Goal: Register for event/course

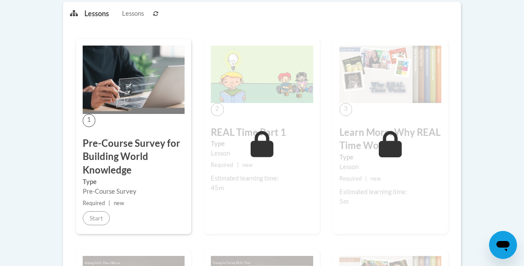
scroll to position [229, 0]
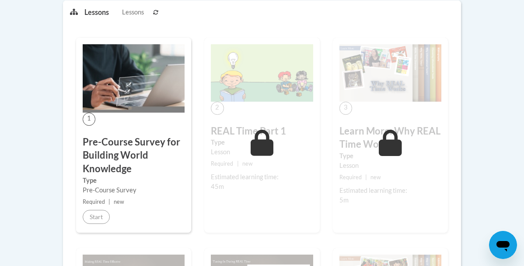
click at [241, 132] on h3 "REAL Time Part 1" at bounding box center [262, 131] width 102 height 14
click at [264, 59] on img at bounding box center [262, 72] width 102 height 57
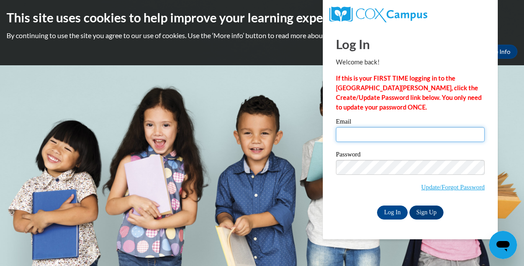
click at [423, 139] on input "Email" at bounding box center [410, 134] width 149 height 15
type input "applegatee@mymail.shawnee.edu"
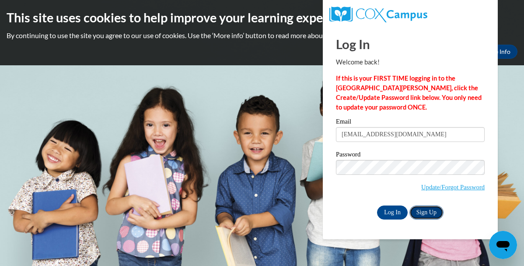
click at [422, 211] on link "Sign Up" at bounding box center [427, 212] width 34 height 14
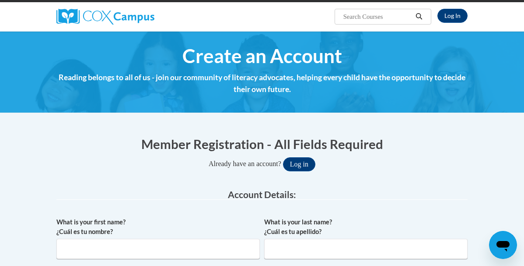
scroll to position [51, 0]
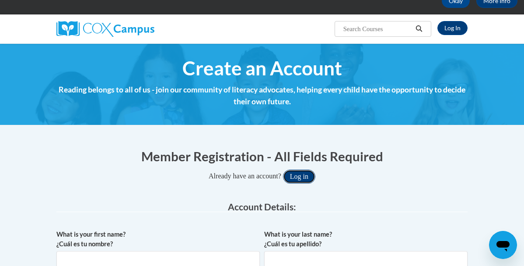
click at [290, 176] on button "Log in" at bounding box center [299, 176] width 32 height 14
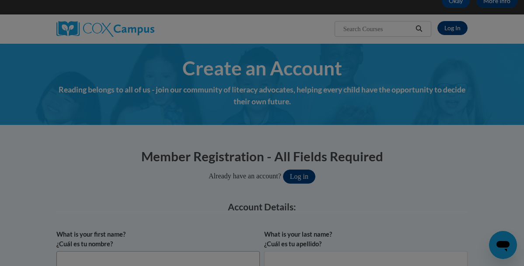
scroll to position [56, 0]
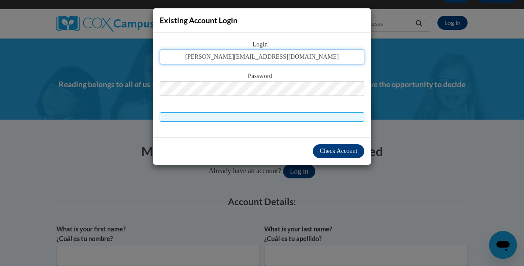
type input "[EMAIL_ADDRESS][DOMAIN_NAME]"
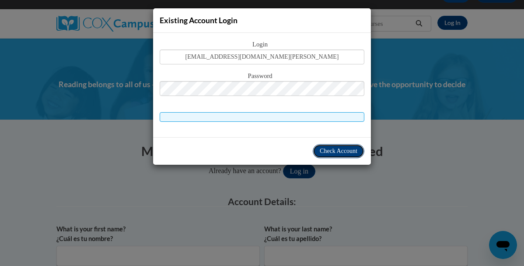
click at [331, 148] on span "Check Account" at bounding box center [339, 151] width 38 height 7
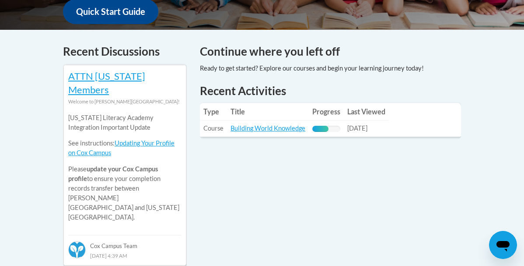
scroll to position [352, 0]
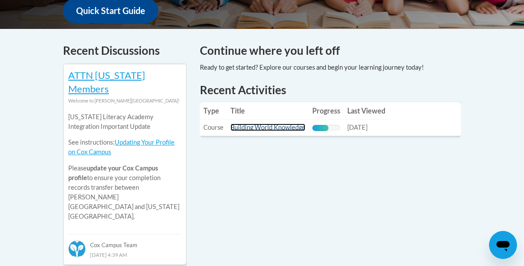
click at [278, 129] on link "Building World Knowledge" at bounding box center [268, 126] width 75 height 7
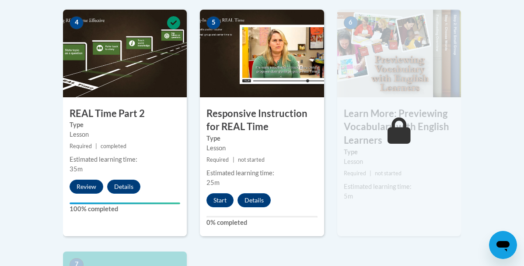
scroll to position [540, 0]
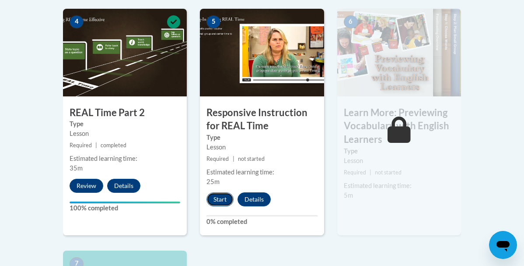
click at [220, 197] on button "Start" at bounding box center [220, 199] width 27 height 14
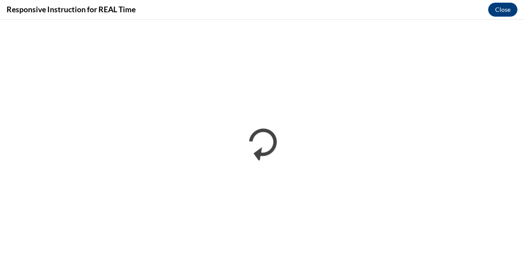
scroll to position [0, 0]
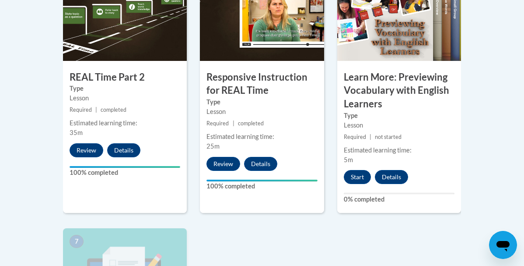
scroll to position [577, 0]
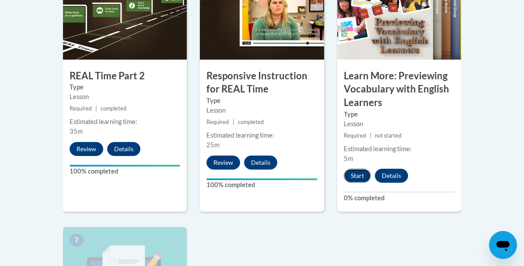
click at [358, 171] on button "Start" at bounding box center [357, 176] width 27 height 14
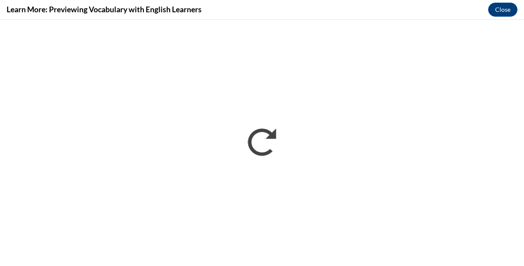
scroll to position [0, 0]
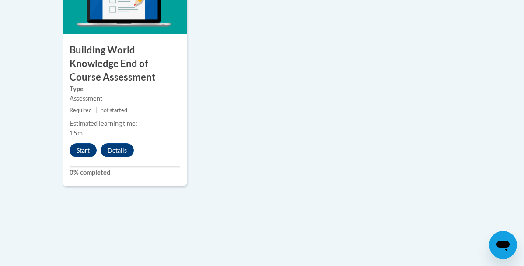
scroll to position [864, 0]
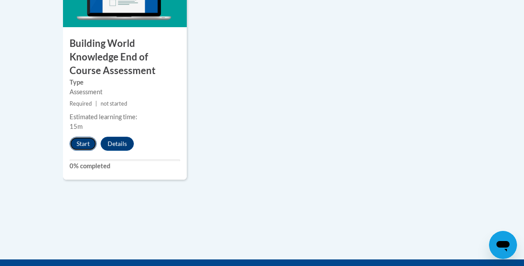
click at [84, 142] on button "Start" at bounding box center [83, 144] width 27 height 14
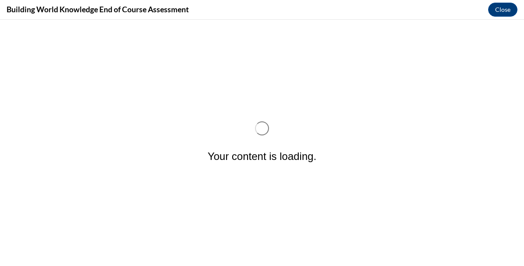
scroll to position [0, 0]
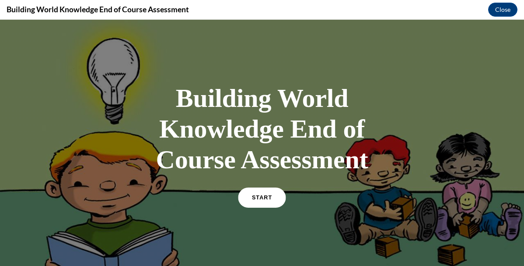
click at [261, 197] on span "START" at bounding box center [262, 197] width 20 height 7
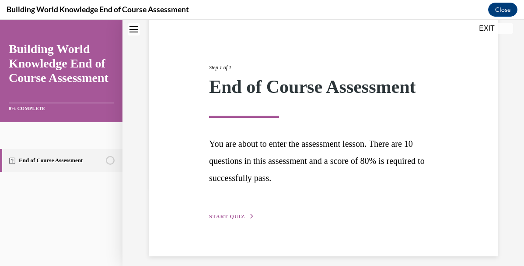
scroll to position [86, 0]
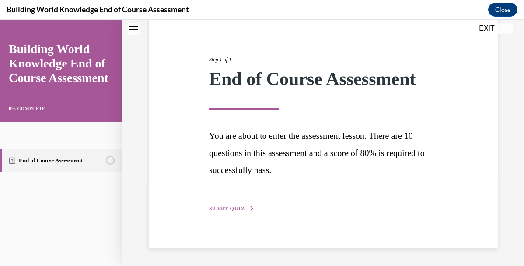
click at [235, 206] on span "START QUIZ" at bounding box center [227, 208] width 36 height 6
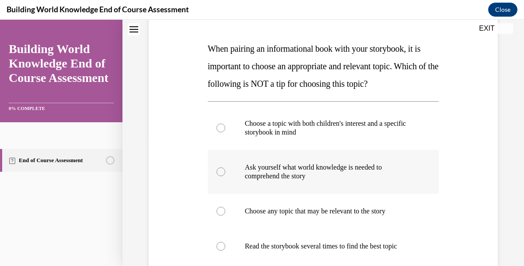
click at [267, 170] on p "Ask yourself what world knowledge is needed to comprehend the story" at bounding box center [331, 172] width 172 height 18
click at [225, 170] on input "Ask yourself what world knowledge is needed to comprehend the story" at bounding box center [221, 171] width 9 height 9
radio input "true"
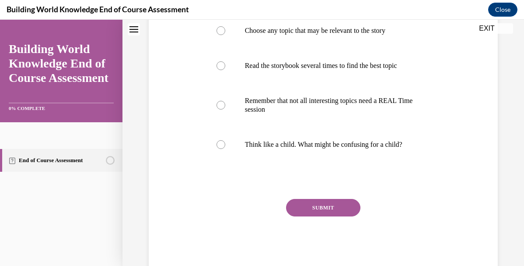
click at [303, 205] on button "SUBMIT" at bounding box center [323, 208] width 74 height 18
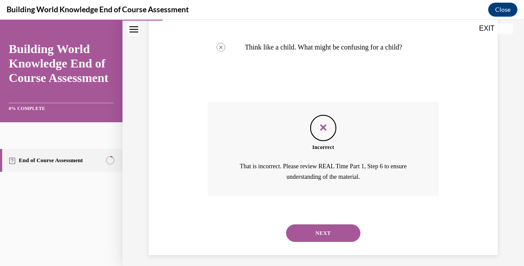
scroll to position [411, 0]
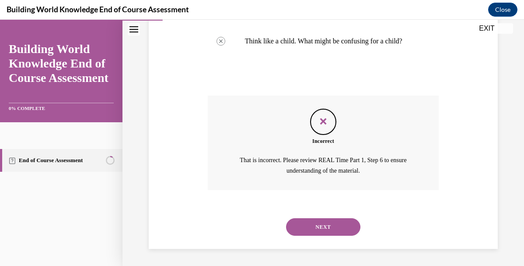
click at [325, 226] on button "NEXT" at bounding box center [323, 227] width 74 height 18
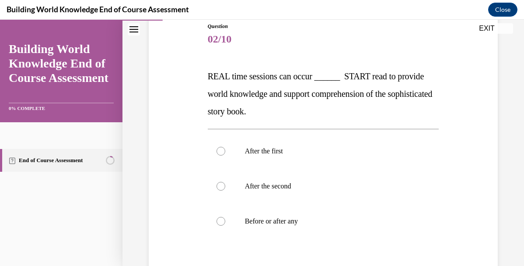
scroll to position [130, 0]
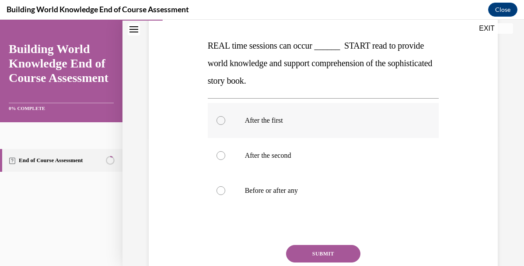
click at [310, 126] on label "After the first" at bounding box center [324, 120] width 232 height 35
click at [225, 125] on input "After the first" at bounding box center [221, 120] width 9 height 9
radio input "true"
click at [313, 250] on button "SUBMIT" at bounding box center [323, 254] width 74 height 18
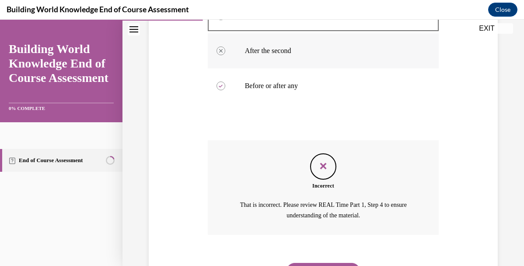
scroll to position [279, 0]
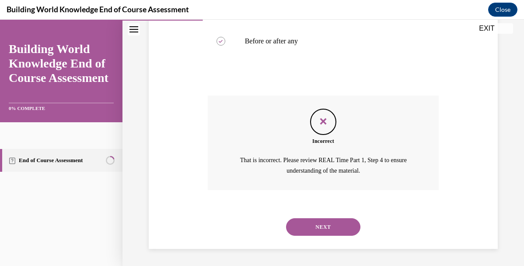
click at [324, 230] on button "NEXT" at bounding box center [323, 227] width 74 height 18
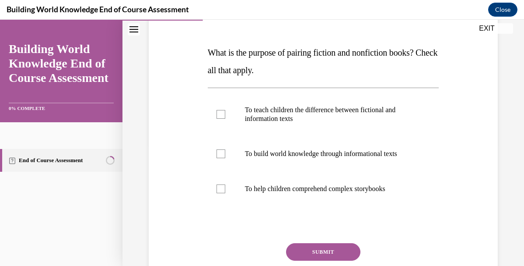
scroll to position [120, 0]
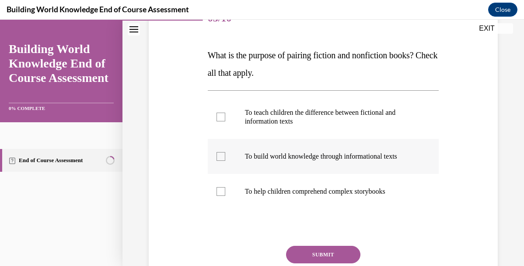
click at [311, 157] on p "To build world knowledge through informational texts" at bounding box center [331, 156] width 172 height 9
click at [225, 157] on input "To build world knowledge through informational texts" at bounding box center [221, 156] width 9 height 9
checkbox input "true"
click at [314, 254] on button "SUBMIT" at bounding box center [323, 255] width 74 height 18
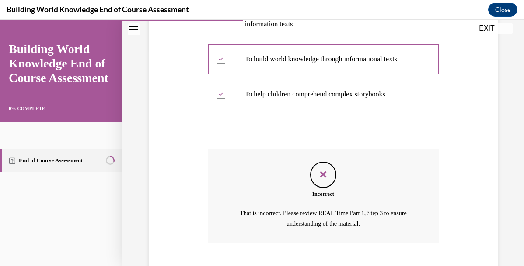
scroll to position [271, 0]
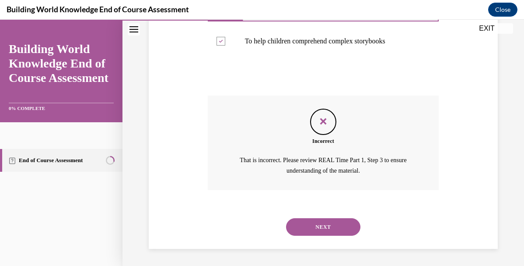
click at [328, 236] on div "NEXT" at bounding box center [324, 226] width 232 height 35
click at [328, 230] on button "NEXT" at bounding box center [323, 227] width 74 height 18
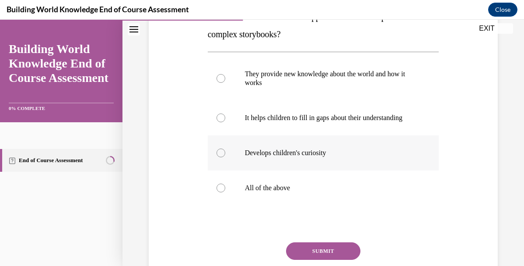
click at [317, 167] on div "They provide new knowledge about the world and how it works It helps children t…" at bounding box center [324, 130] width 232 height 149
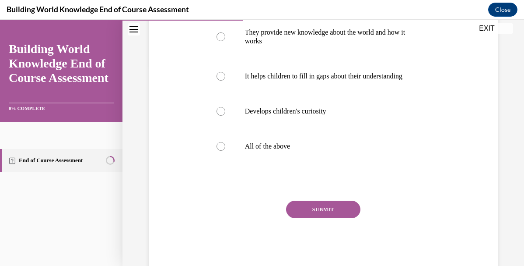
scroll to position [203, 0]
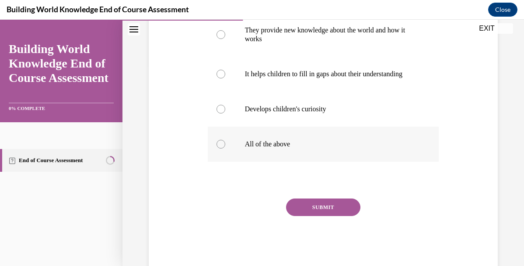
click at [297, 151] on label "All of the above" at bounding box center [324, 144] width 232 height 35
click at [225, 148] on input "All of the above" at bounding box center [221, 144] width 9 height 9
radio input "true"
click at [309, 207] on button "SUBMIT" at bounding box center [323, 207] width 74 height 18
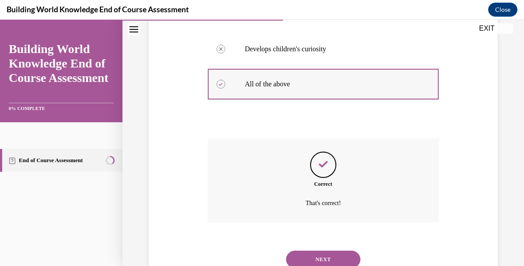
scroll to position [296, 0]
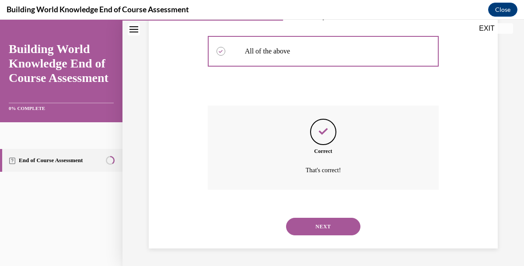
click at [316, 230] on button "NEXT" at bounding box center [323, 227] width 74 height 18
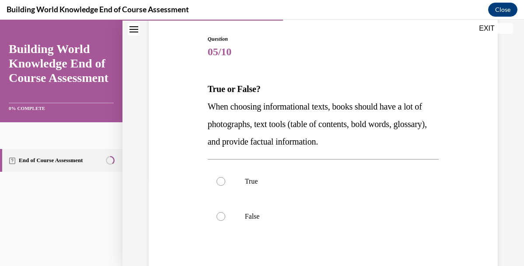
scroll to position [106, 0]
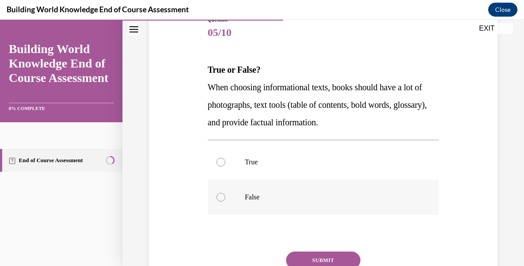
click at [300, 196] on p "False" at bounding box center [331, 197] width 172 height 9
click at [225, 196] on input "False" at bounding box center [221, 197] width 9 height 9
radio input "true"
click at [311, 260] on button "SUBMIT" at bounding box center [323, 260] width 74 height 18
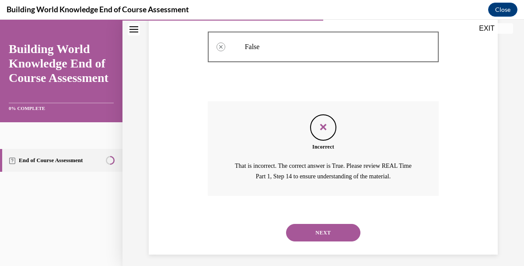
scroll to position [262, 0]
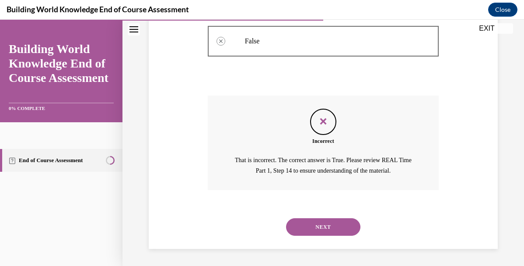
click at [319, 217] on div "NEXT" at bounding box center [324, 226] width 232 height 35
click at [317, 221] on button "NEXT" at bounding box center [323, 227] width 74 height 18
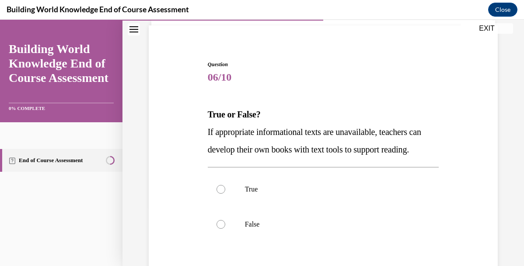
scroll to position [76, 0]
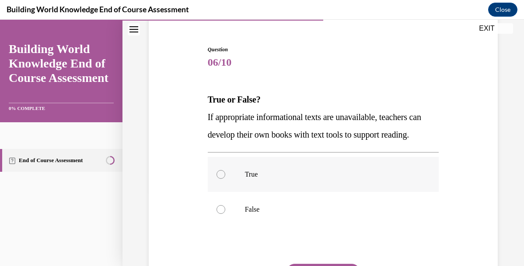
click at [312, 192] on label "True" at bounding box center [324, 174] width 232 height 35
click at [225, 179] on input "True" at bounding box center [221, 174] width 9 height 9
radio input "true"
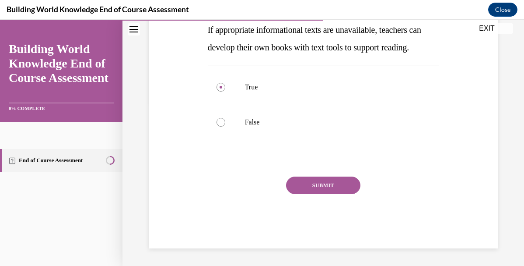
click at [317, 181] on button "SUBMIT" at bounding box center [323, 185] width 74 height 18
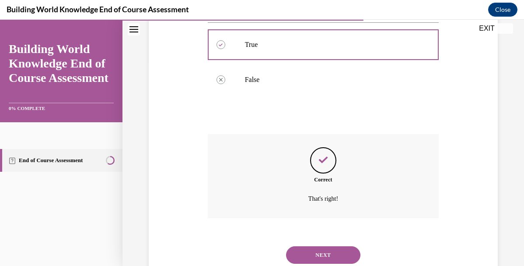
scroll to position [215, 0]
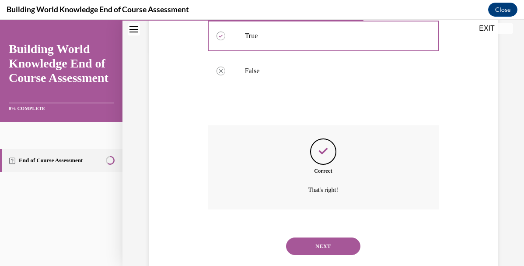
click at [311, 255] on button "NEXT" at bounding box center [323, 246] width 74 height 18
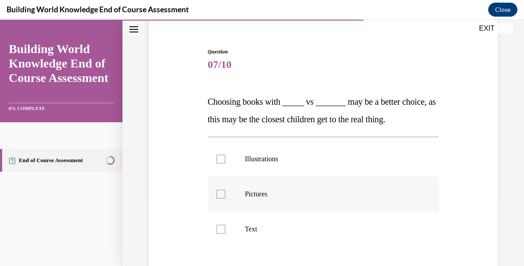
scroll to position [86, 0]
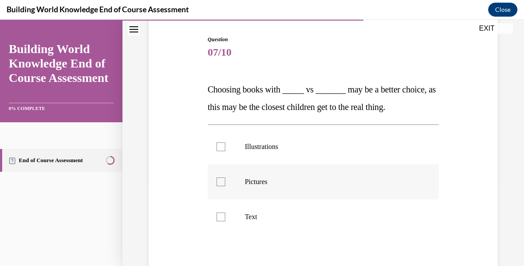
click at [292, 167] on label "Pictures" at bounding box center [324, 181] width 232 height 35
click at [225, 177] on input "Pictures" at bounding box center [221, 181] width 9 height 9
checkbox input "true"
click at [288, 150] on p "Illustrations" at bounding box center [331, 146] width 172 height 9
click at [225, 150] on input "Illustrations" at bounding box center [221, 146] width 9 height 9
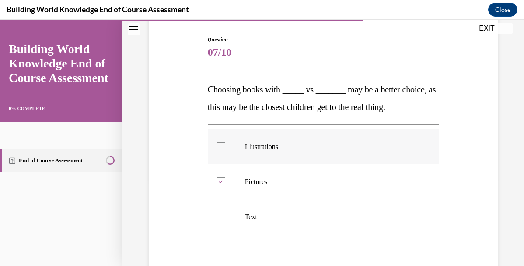
checkbox input "true"
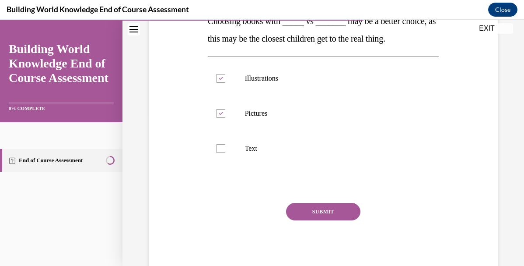
click at [303, 215] on button "SUBMIT" at bounding box center [323, 212] width 74 height 18
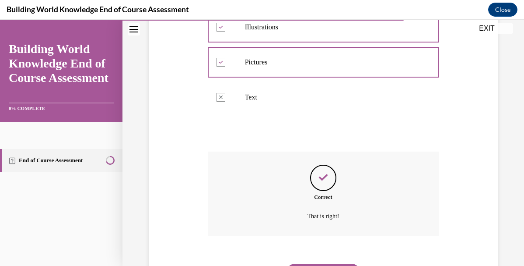
scroll to position [252, 0]
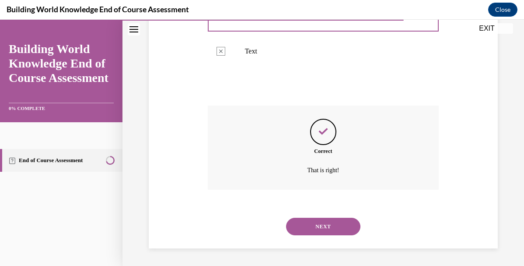
click at [317, 221] on button "NEXT" at bounding box center [323, 227] width 74 height 18
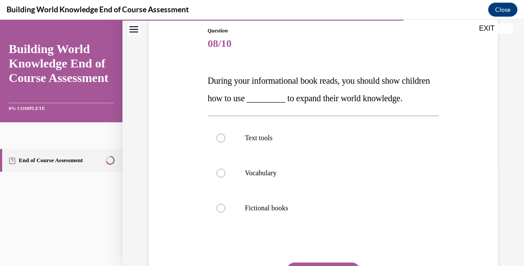
scroll to position [100, 0]
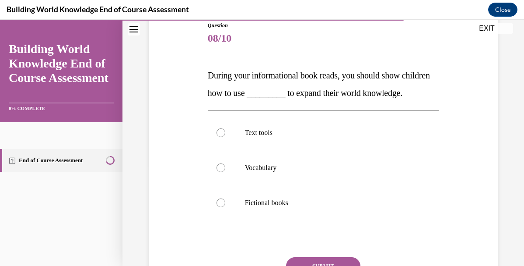
click at [308, 180] on label "Vocabulary" at bounding box center [324, 167] width 232 height 35
click at [225, 172] on input "Vocabulary" at bounding box center [221, 167] width 9 height 9
radio input "true"
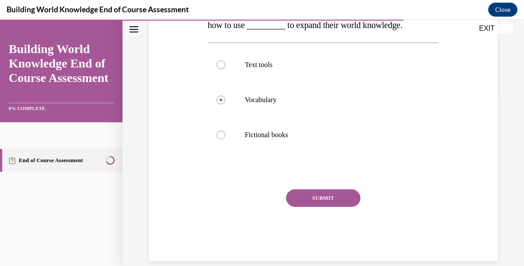
click at [313, 227] on div "SUBMIT" at bounding box center [324, 211] width 232 height 44
click at [313, 207] on button "SUBMIT" at bounding box center [323, 198] width 74 height 18
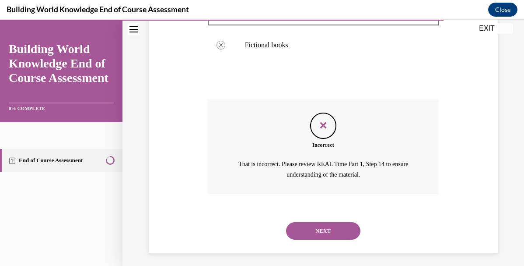
scroll to position [279, 0]
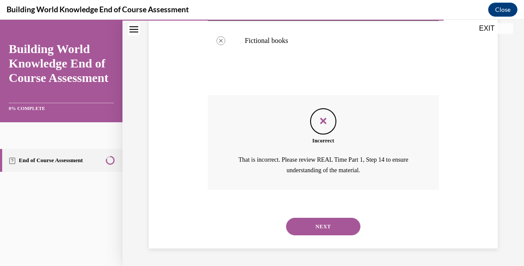
click at [324, 231] on button "NEXT" at bounding box center [323, 227] width 74 height 18
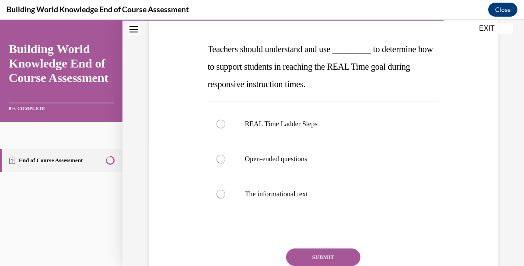
scroll to position [130, 0]
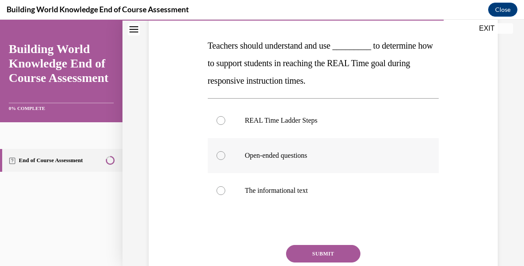
click at [305, 165] on label "Open-ended questions" at bounding box center [324, 155] width 232 height 35
click at [225, 160] on input "Open-ended questions" at bounding box center [221, 155] width 9 height 9
radio input "true"
click at [310, 249] on button "SUBMIT" at bounding box center [323, 254] width 74 height 18
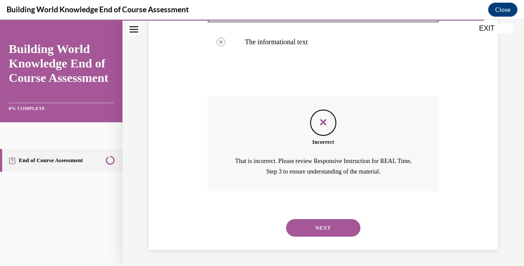
scroll to position [250, 0]
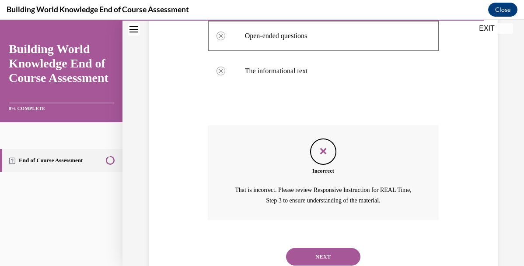
click at [317, 253] on button "NEXT" at bounding box center [323, 257] width 74 height 18
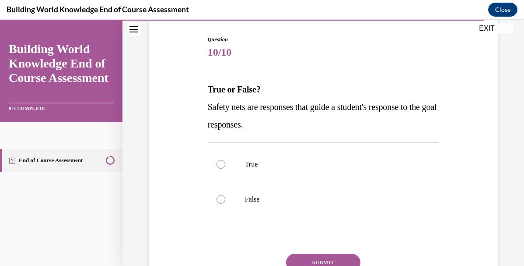
scroll to position [85, 0]
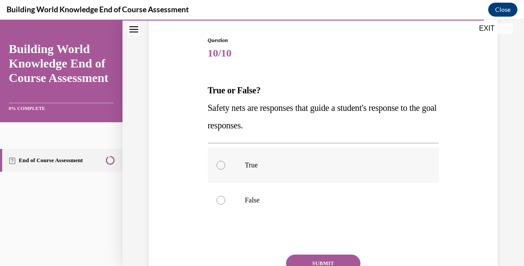
click at [320, 172] on label "True" at bounding box center [324, 165] width 232 height 35
click at [225, 169] on input "True" at bounding box center [221, 165] width 9 height 9
radio input "true"
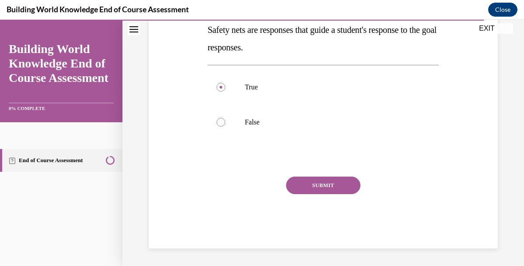
click at [326, 180] on button "SUBMIT" at bounding box center [323, 185] width 74 height 18
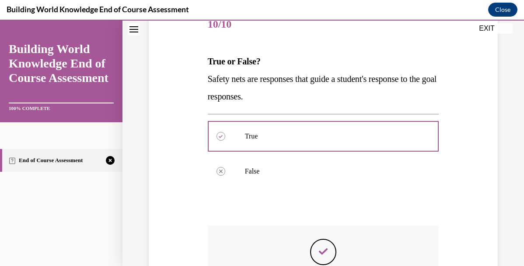
scroll to position [234, 0]
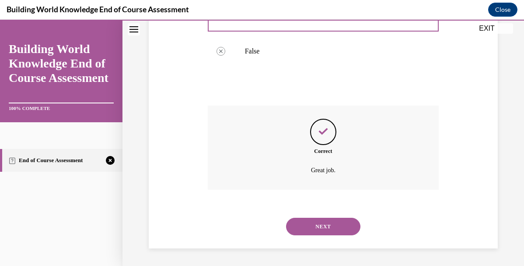
click at [327, 230] on button "NEXT" at bounding box center [323, 227] width 74 height 18
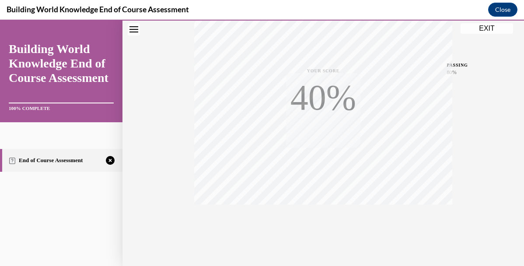
scroll to position [203, 0]
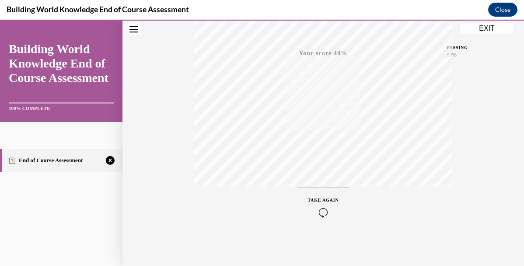
click at [319, 212] on icon "button" at bounding box center [323, 213] width 31 height 10
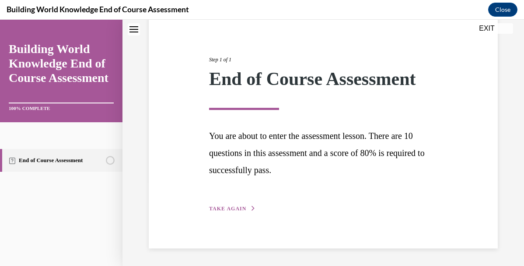
scroll to position [86, 0]
click at [236, 211] on button "TAKE AGAIN" at bounding box center [232, 208] width 47 height 8
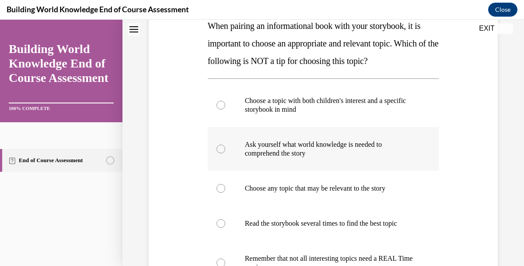
scroll to position [182, 0]
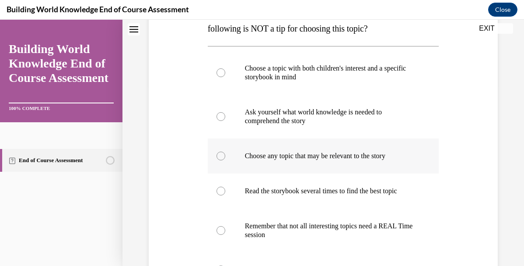
click at [274, 161] on label "Choose any topic that may be relevant to the story" at bounding box center [324, 155] width 232 height 35
click at [225, 160] on input "Choose any topic that may be relevant to the story" at bounding box center [221, 155] width 9 height 9
radio input "true"
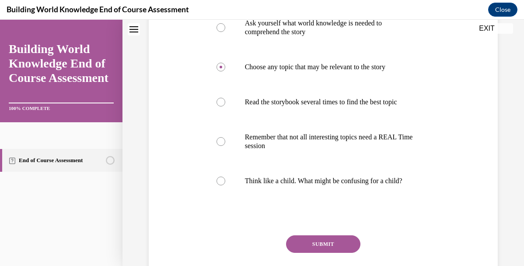
click at [310, 241] on button "SUBMIT" at bounding box center [323, 244] width 74 height 18
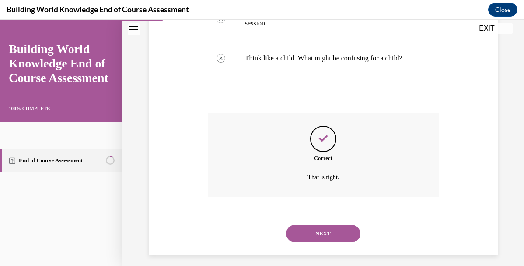
scroll to position [401, 0]
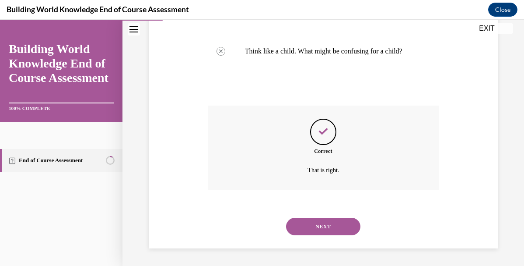
click at [334, 230] on button "NEXT" at bounding box center [323, 227] width 74 height 18
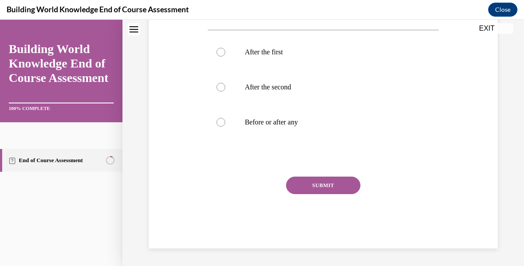
scroll to position [0, 0]
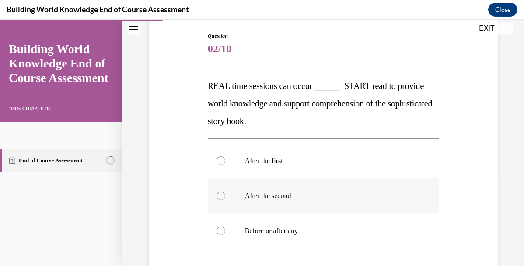
click at [278, 231] on p "Before or after any" at bounding box center [331, 230] width 172 height 9
click at [225, 231] on input "Before or after any" at bounding box center [221, 230] width 9 height 9
radio input "true"
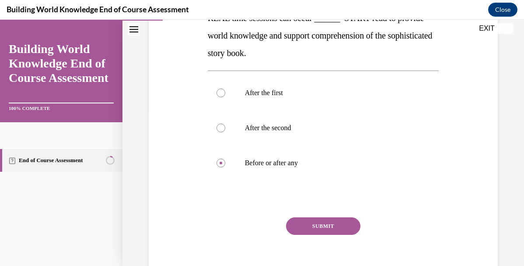
click at [313, 225] on button "SUBMIT" at bounding box center [323, 226] width 74 height 18
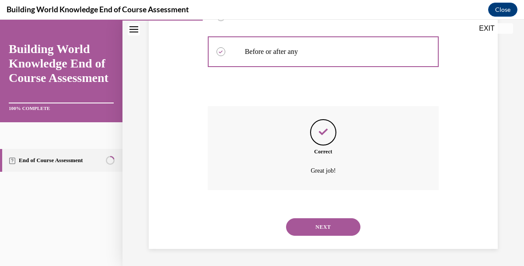
scroll to position [269, 0]
click at [315, 227] on button "NEXT" at bounding box center [323, 227] width 74 height 18
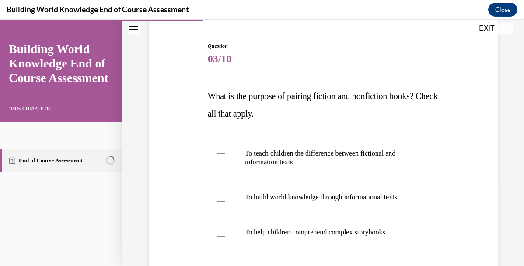
scroll to position [105, 0]
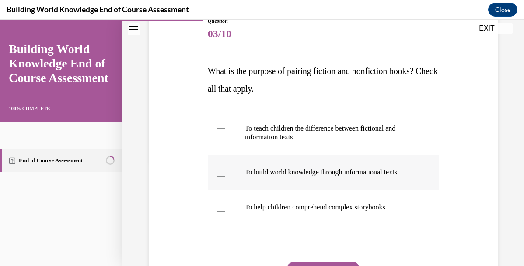
click at [286, 173] on p "To build world knowledge through informational texts" at bounding box center [331, 172] width 172 height 9
click at [225, 173] on input "To build world knowledge through informational texts" at bounding box center [221, 172] width 9 height 9
checkbox input "true"
click at [286, 201] on label "To help children comprehend complex storybooks" at bounding box center [324, 207] width 232 height 35
click at [225, 203] on input "To help children comprehend complex storybooks" at bounding box center [221, 207] width 9 height 9
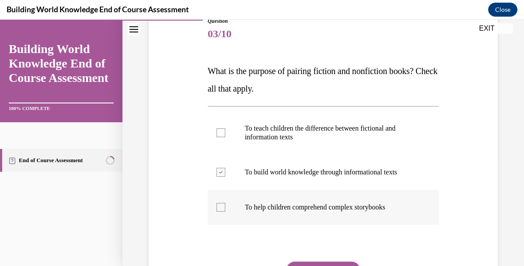
checkbox input "true"
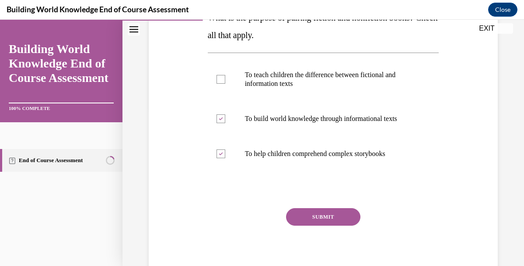
click at [304, 212] on button "SUBMIT" at bounding box center [323, 217] width 74 height 18
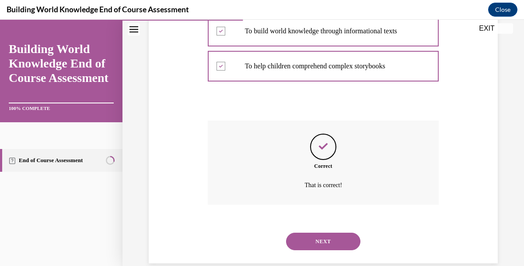
scroll to position [260, 0]
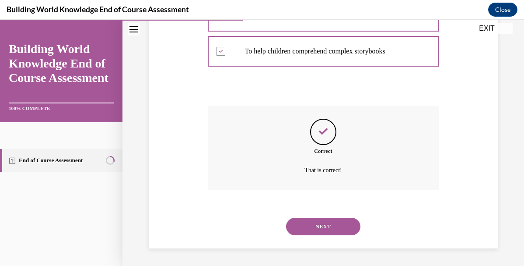
click at [317, 227] on button "NEXT" at bounding box center [323, 227] width 74 height 18
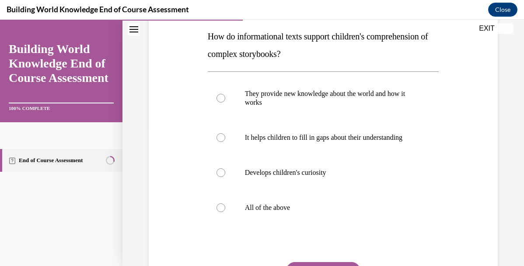
scroll to position [140, 0]
click at [312, 210] on p "All of the above" at bounding box center [331, 207] width 172 height 9
click at [225, 210] on input "All of the above" at bounding box center [221, 207] width 9 height 9
radio input "true"
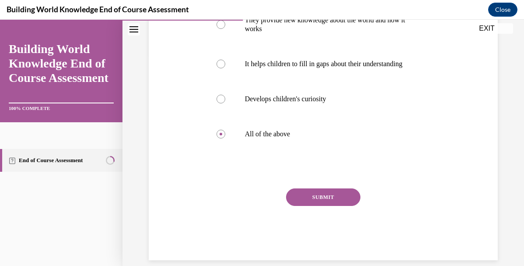
click at [320, 192] on button "SUBMIT" at bounding box center [323, 197] width 74 height 18
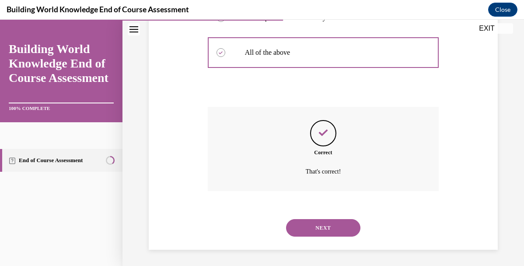
scroll to position [296, 0]
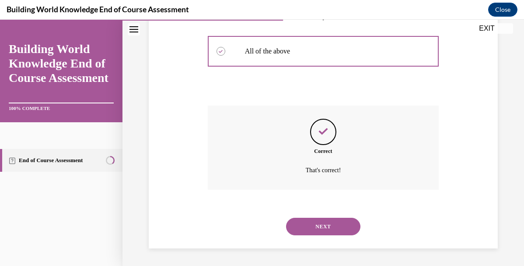
click at [329, 222] on button "NEXT" at bounding box center [323, 227] width 74 height 18
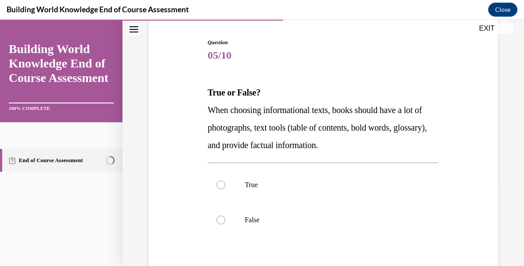
scroll to position [84, 0]
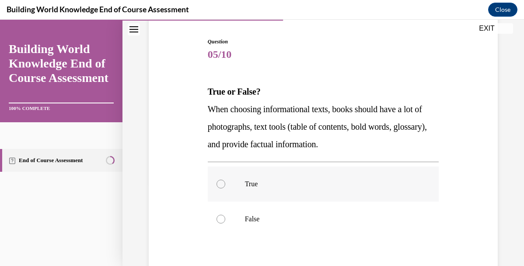
click at [259, 201] on label "True" at bounding box center [324, 183] width 232 height 35
click at [225, 188] on input "True" at bounding box center [221, 184] width 9 height 9
radio input "true"
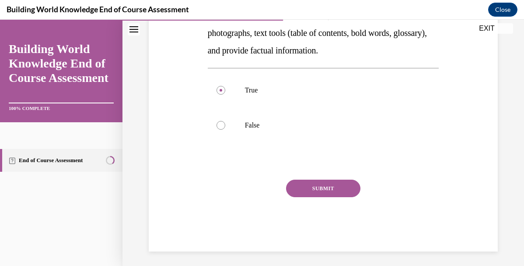
click at [318, 193] on button "SUBMIT" at bounding box center [323, 189] width 74 height 18
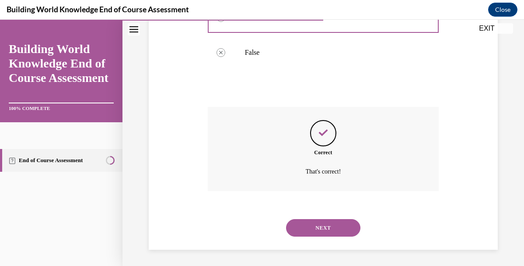
scroll to position [252, 0]
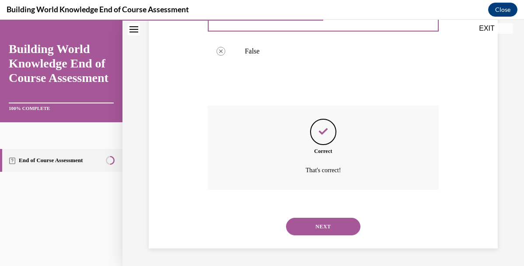
click at [319, 223] on button "NEXT" at bounding box center [323, 227] width 74 height 18
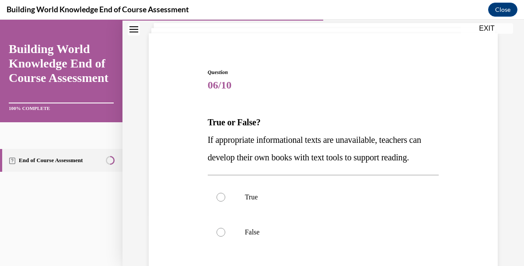
scroll to position [60, 0]
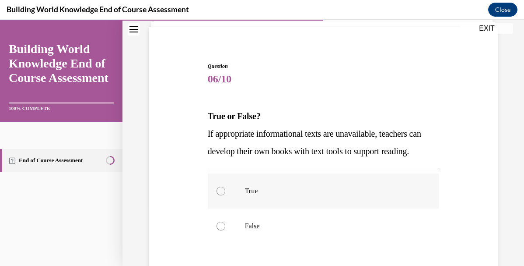
click at [289, 195] on p "True" at bounding box center [331, 191] width 172 height 9
click at [225, 195] on input "True" at bounding box center [221, 191] width 9 height 9
radio input "true"
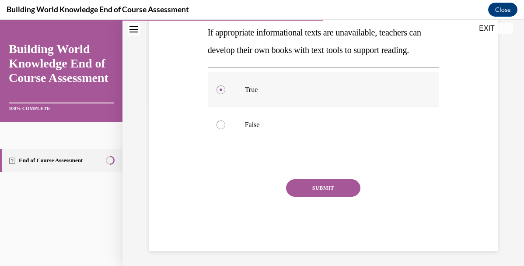
click at [289, 197] on button "SUBMIT" at bounding box center [323, 188] width 74 height 18
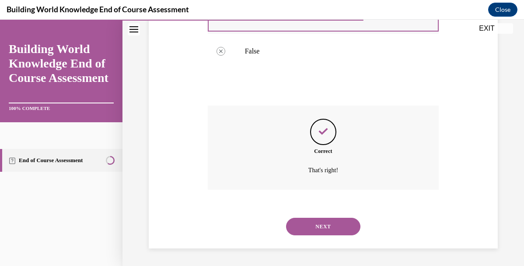
scroll to position [252, 0]
click at [317, 227] on button "NEXT" at bounding box center [323, 227] width 74 height 18
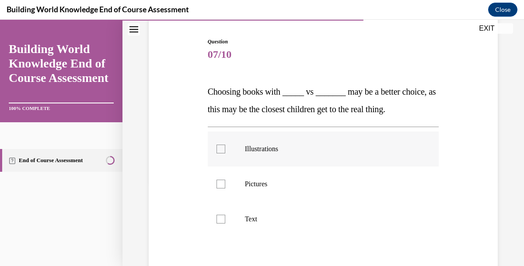
scroll to position [84, 0]
click at [308, 149] on p "Illustrations" at bounding box center [331, 148] width 172 height 9
click at [225, 149] on input "Illustrations" at bounding box center [221, 148] width 9 height 9
checkbox input "true"
click at [308, 197] on label "Pictures" at bounding box center [324, 183] width 232 height 35
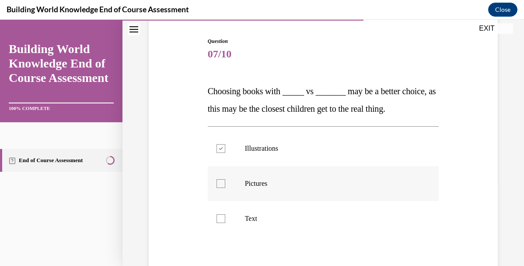
click at [225, 188] on input "Pictures" at bounding box center [221, 183] width 9 height 9
checkbox input "true"
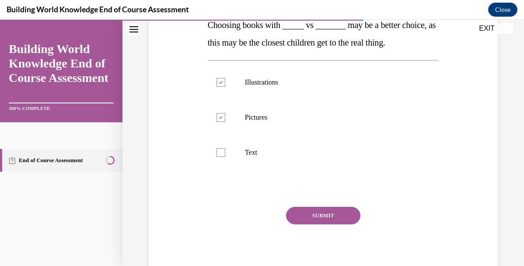
click at [310, 215] on button "SUBMIT" at bounding box center [323, 216] width 74 height 18
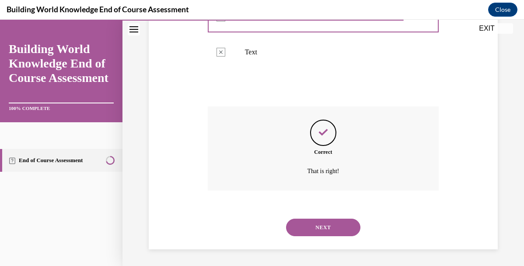
scroll to position [252, 0]
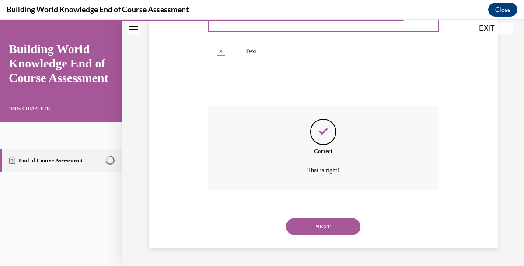
click at [311, 222] on button "NEXT" at bounding box center [323, 227] width 74 height 18
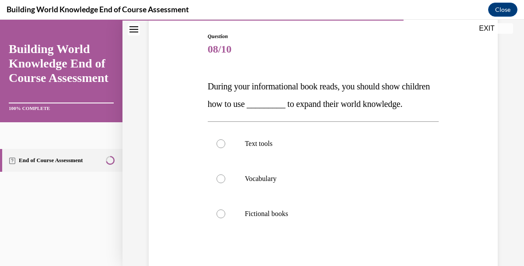
scroll to position [95, 0]
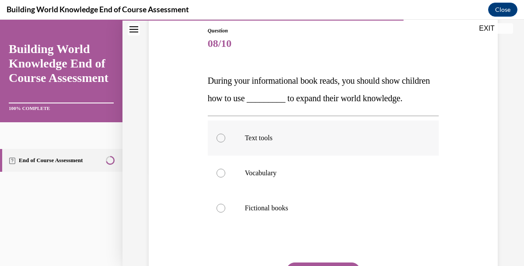
click at [284, 155] on label "Text tools" at bounding box center [324, 137] width 232 height 35
click at [225, 142] on input "Text tools" at bounding box center [221, 138] width 9 height 9
radio input "true"
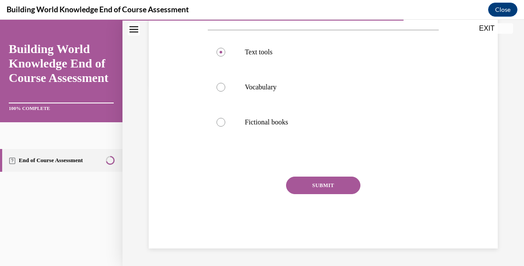
click at [296, 194] on button "SUBMIT" at bounding box center [323, 185] width 74 height 18
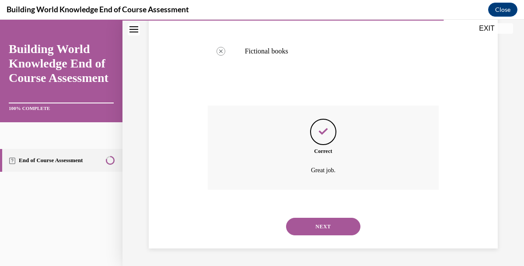
scroll to position [269, 0]
click at [314, 238] on div "NEXT" at bounding box center [324, 226] width 232 height 35
click at [316, 212] on div "NEXT" at bounding box center [324, 226] width 232 height 35
click at [317, 220] on button "NEXT" at bounding box center [323, 227] width 74 height 18
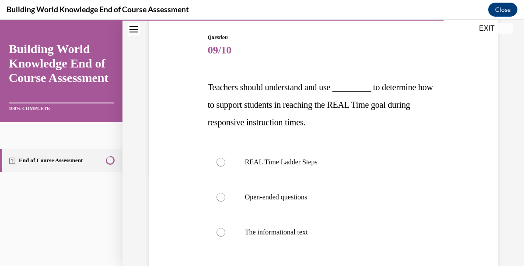
scroll to position [90, 0]
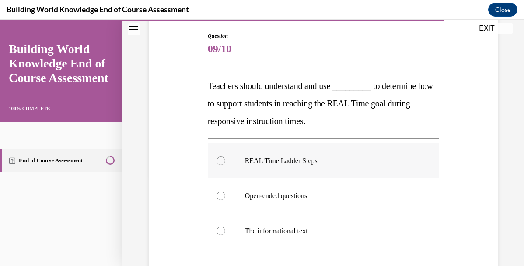
click at [275, 156] on label "REAL Time Ladder Steps" at bounding box center [324, 160] width 232 height 35
click at [225, 156] on input "REAL Time Ladder Steps" at bounding box center [221, 160] width 9 height 9
radio input "true"
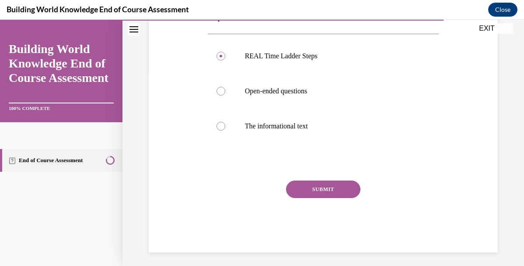
click at [309, 190] on button "SUBMIT" at bounding box center [323, 189] width 74 height 18
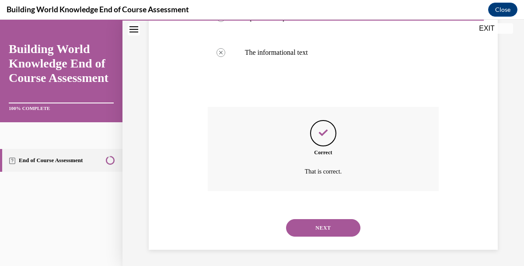
scroll to position [269, 0]
click at [324, 224] on button "NEXT" at bounding box center [323, 227] width 74 height 18
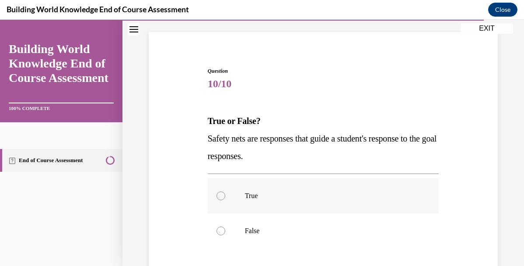
click at [281, 201] on label "True" at bounding box center [324, 195] width 232 height 35
click at [225, 200] on input "True" at bounding box center [221, 195] width 9 height 9
radio input "true"
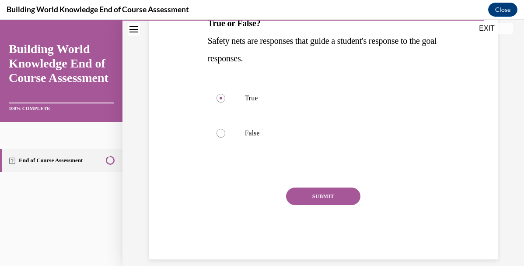
click at [319, 198] on button "SUBMIT" at bounding box center [323, 196] width 74 height 18
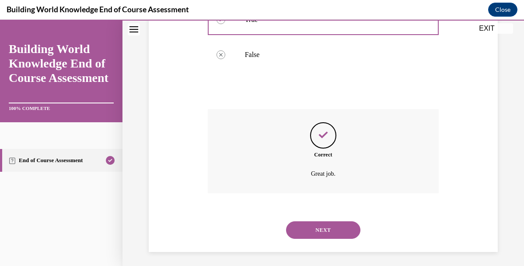
scroll to position [234, 0]
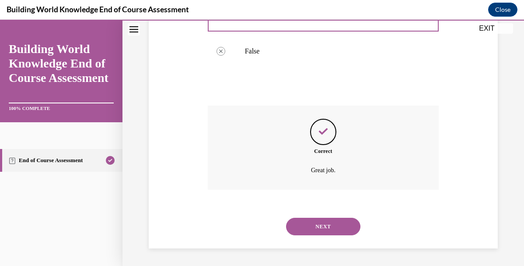
click at [323, 234] on button "NEXT" at bounding box center [323, 227] width 74 height 18
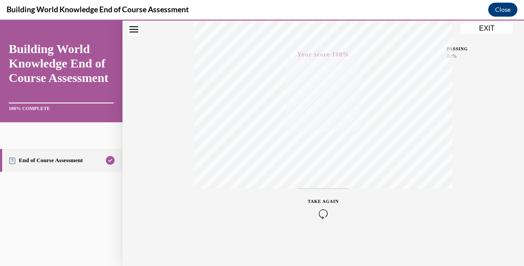
scroll to position [203, 0]
click at [490, 28] on button "EXIT" at bounding box center [487, 28] width 53 height 11
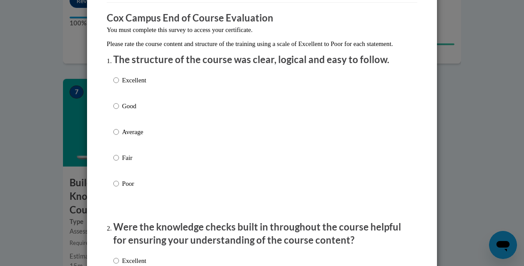
scroll to position [70, 0]
click at [190, 95] on div "Excellent Good Average Fair Poor" at bounding box center [262, 141] width 298 height 143
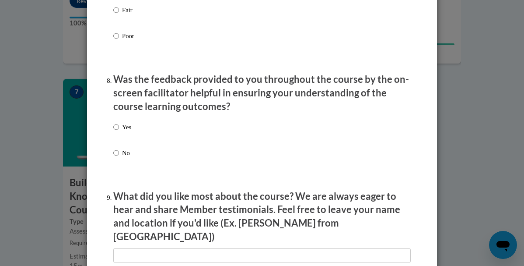
scroll to position [1556, 0]
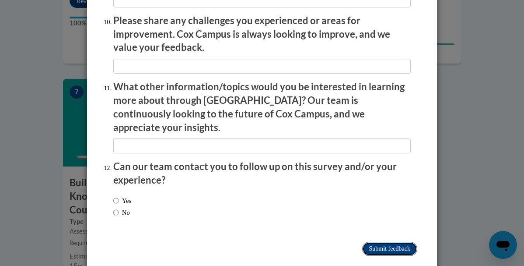
click at [380, 242] on input "Submit feedback" at bounding box center [390, 249] width 55 height 14
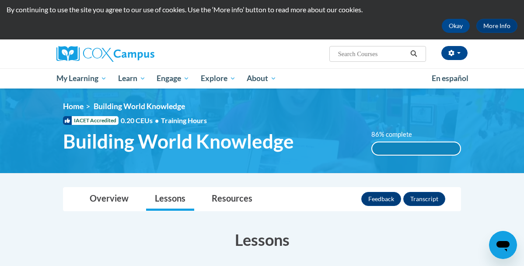
scroll to position [23, 0]
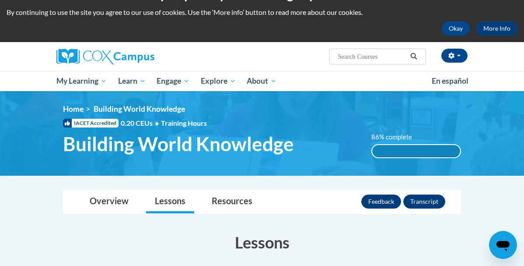
click at [391, 145] on div "86% complete" at bounding box center [417, 151] width 88 height 12
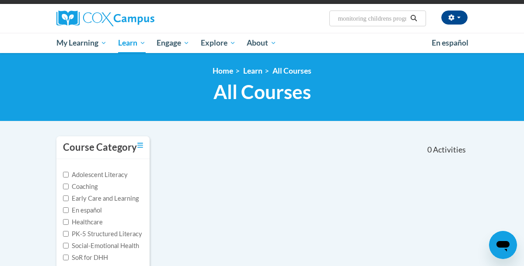
scroll to position [61, 0]
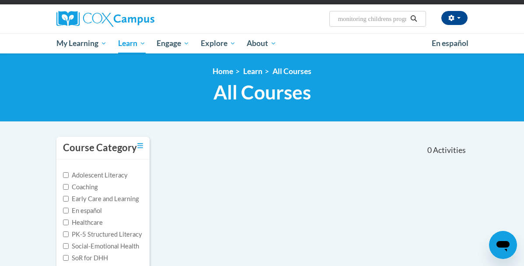
click at [367, 22] on input "monitoring childrens progress" at bounding box center [373, 19] width 70 height 11
click at [397, 23] on input "monitoring childrens progress" at bounding box center [373, 19] width 70 height 11
click at [384, 21] on input "monitoring childrens progress" at bounding box center [373, 19] width 70 height 11
click at [403, 21] on input "monitoring children's progress" at bounding box center [373, 19] width 70 height 11
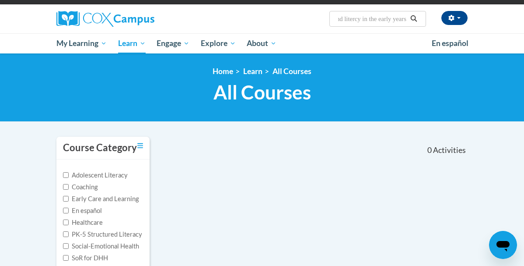
type input "monitoring children's progress in language and litercy in the early years"
click at [416, 18] on icon "Search" at bounding box center [414, 18] width 8 height 7
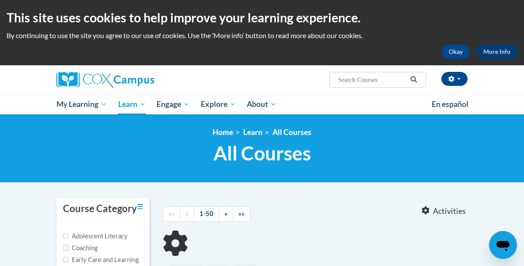
type input "monitoring children's progress in language and litercy in the early years"
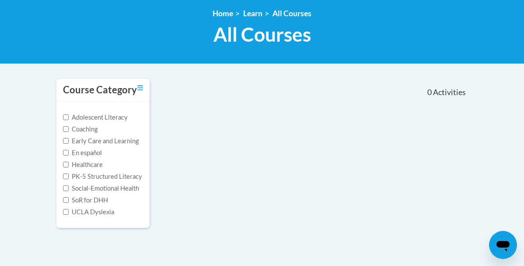
scroll to position [119, 0]
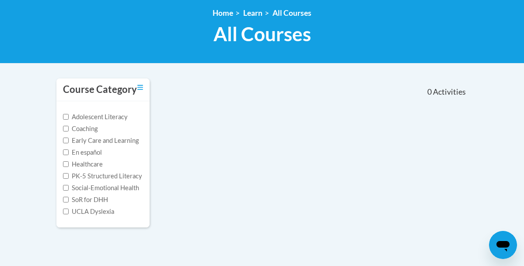
click at [118, 120] on label "Adolescent Literacy" at bounding box center [95, 117] width 65 height 10
click at [69, 120] on input "Adolescent Literacy" at bounding box center [66, 117] width 6 height 6
checkbox input "true"
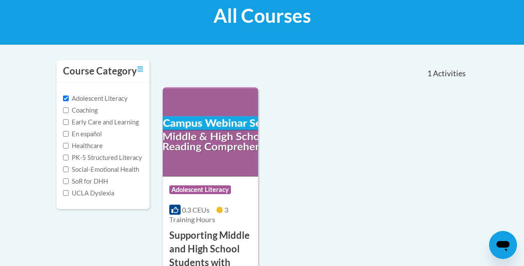
scroll to position [134, 0]
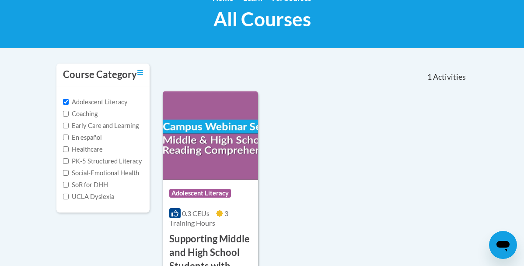
click at [121, 162] on label "PK-5 Structured Literacy" at bounding box center [102, 161] width 79 height 10
click at [69, 162] on input "PK-5 Structured Literacy" at bounding box center [66, 161] width 6 height 6
checkbox input "true"
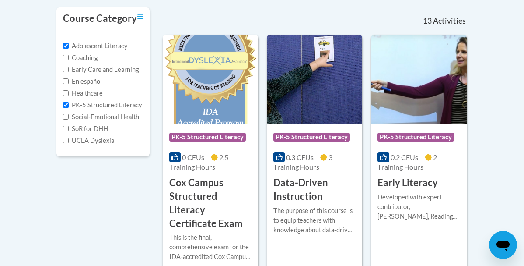
scroll to position [0, 0]
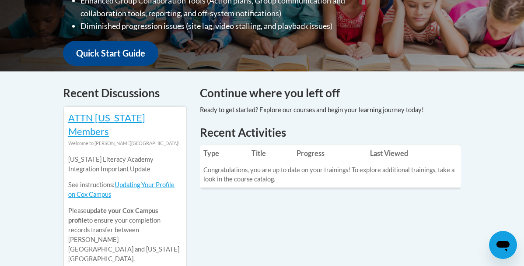
scroll to position [303, 0]
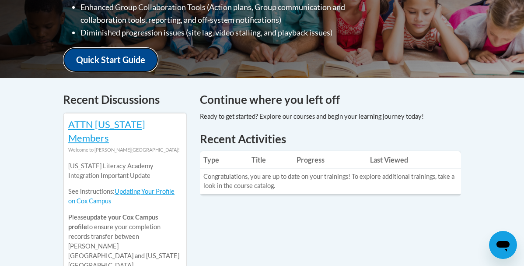
click at [130, 60] on link "Quick Start Guide" at bounding box center [110, 59] width 95 height 25
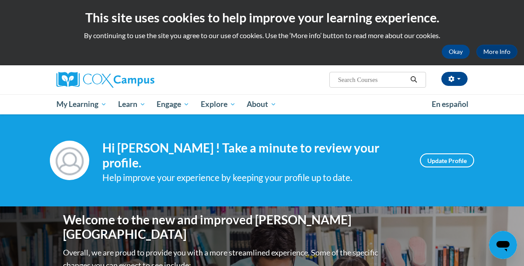
click at [371, 80] on input "Search..." at bounding box center [373, 79] width 70 height 11
type input "monitoring childrens progress"
click at [412, 78] on icon "Search" at bounding box center [414, 79] width 8 height 7
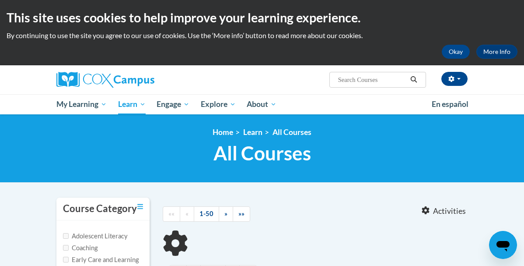
type input "monitoring childrens progress"
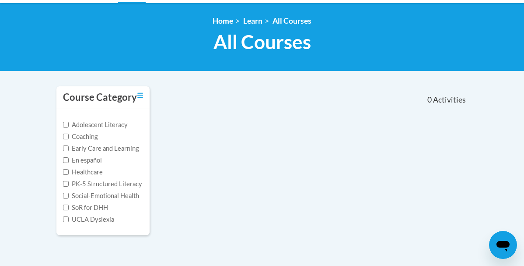
scroll to position [112, 0]
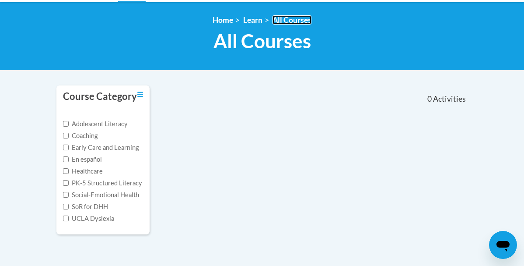
click at [307, 21] on link "All Courses" at bounding box center [292, 19] width 39 height 9
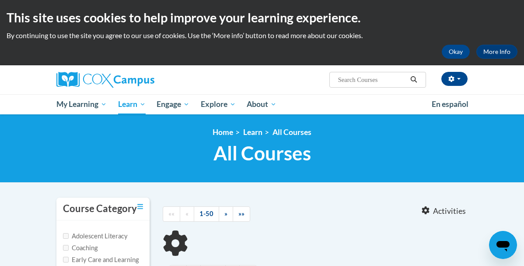
click at [380, 76] on input "Search..." at bounding box center [373, 79] width 70 height 11
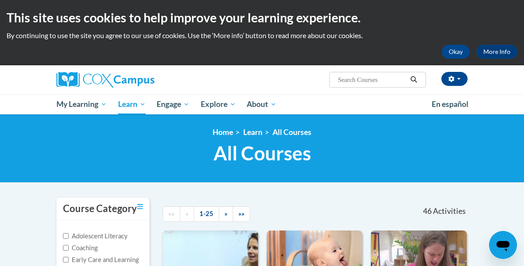
click at [376, 82] on input "Search..." at bounding box center [373, 79] width 70 height 11
type input "build my brain"
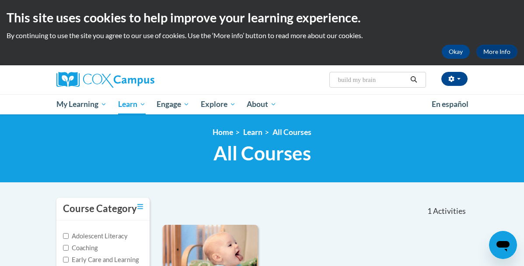
click at [366, 78] on input "build my brain" at bounding box center [373, 79] width 70 height 11
drag, startPoint x: 390, startPoint y: 79, endPoint x: 275, endPoint y: 77, distance: 114.7
click at [275, 77] on div "Emilee Applegate (America/New_York UTC-04:00) My Profile Inbox My Transcripts L…" at bounding box center [332, 76] width 283 height 22
type input "Monitoring Children's Progress in Language & Literacy in the Early Years"
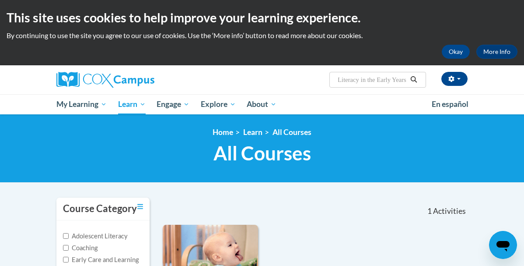
scroll to position [0, 0]
click at [415, 80] on icon "Search" at bounding box center [414, 79] width 7 height 7
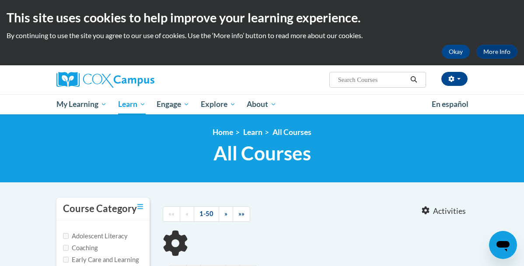
type input "Monitoring Children's Progress in Language"
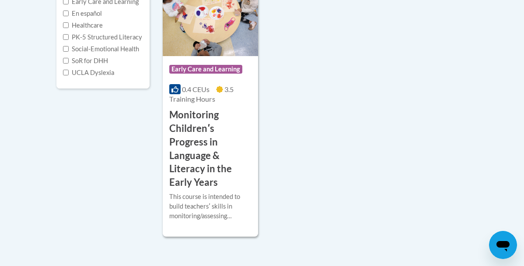
scroll to position [257, 0]
click at [206, 166] on h3 "Monitoring Childrenʹs Progress in Language & Literacy in the Early Years" at bounding box center [210, 149] width 82 height 81
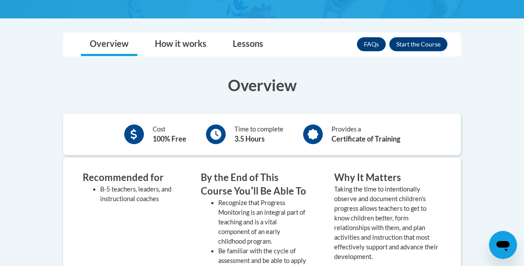
scroll to position [249, 0]
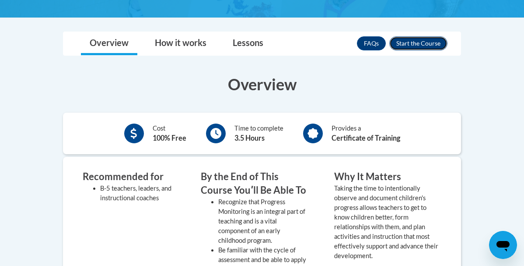
click at [405, 41] on button "Enroll" at bounding box center [419, 43] width 58 height 14
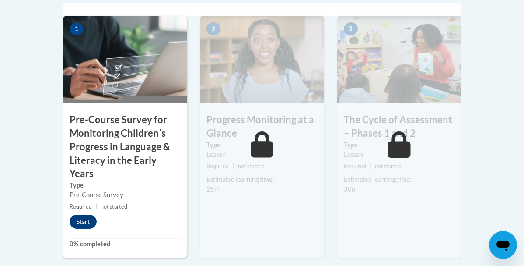
scroll to position [335, 0]
click at [94, 222] on button "Start" at bounding box center [83, 221] width 27 height 14
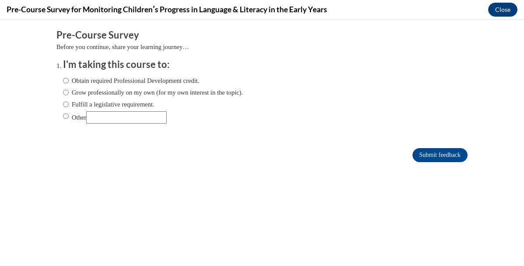
scroll to position [0, 0]
click at [85, 114] on label "Other" at bounding box center [115, 117] width 104 height 12
click at [69, 114] on input "Other" at bounding box center [66, 116] width 6 height 10
radio input "true"
click at [431, 151] on input "Submit feedback" at bounding box center [440, 155] width 55 height 14
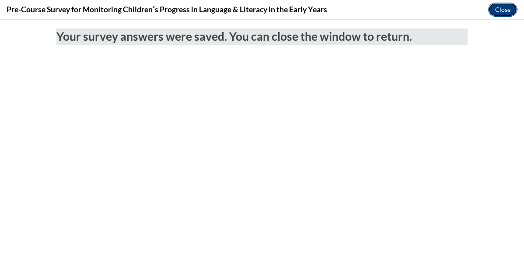
click at [513, 8] on button "Close" at bounding box center [503, 10] width 29 height 14
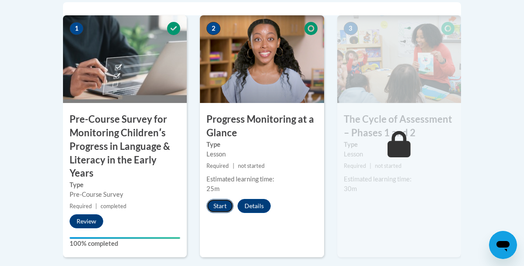
click at [222, 204] on button "Start" at bounding box center [220, 206] width 27 height 14
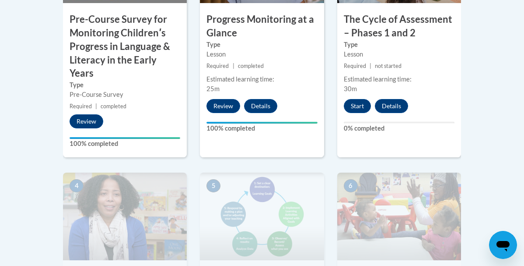
scroll to position [436, 0]
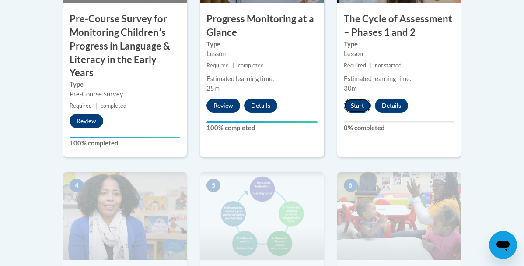
click at [362, 104] on button "Start" at bounding box center [357, 106] width 27 height 14
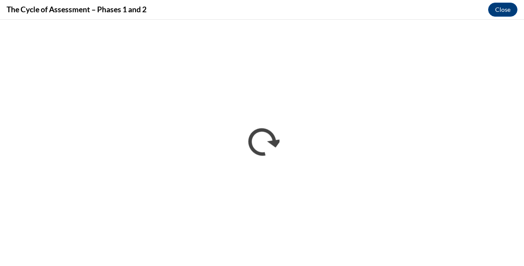
scroll to position [0, 0]
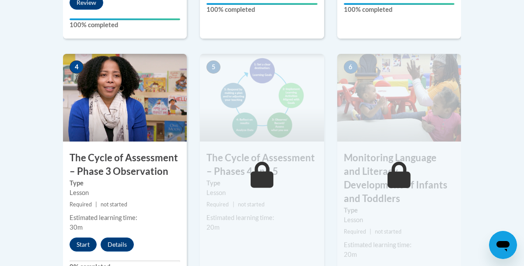
scroll to position [591, 0]
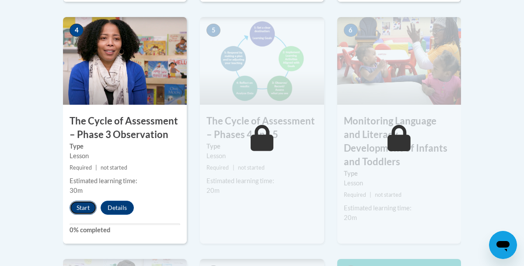
click at [89, 205] on button "Start" at bounding box center [83, 208] width 27 height 14
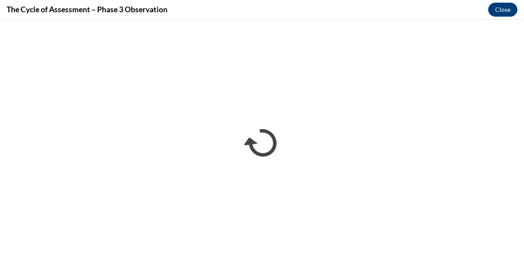
scroll to position [0, 0]
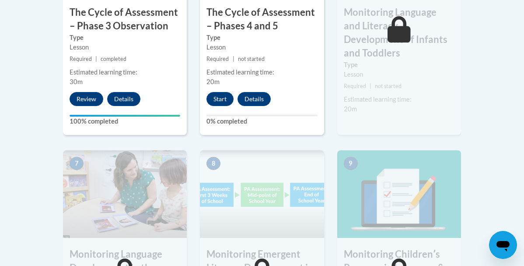
scroll to position [699, 0]
click at [223, 99] on button "Start" at bounding box center [220, 99] width 27 height 14
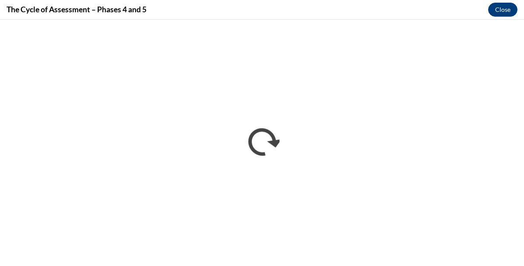
scroll to position [0, 0]
